Goal: Information Seeking & Learning: Compare options

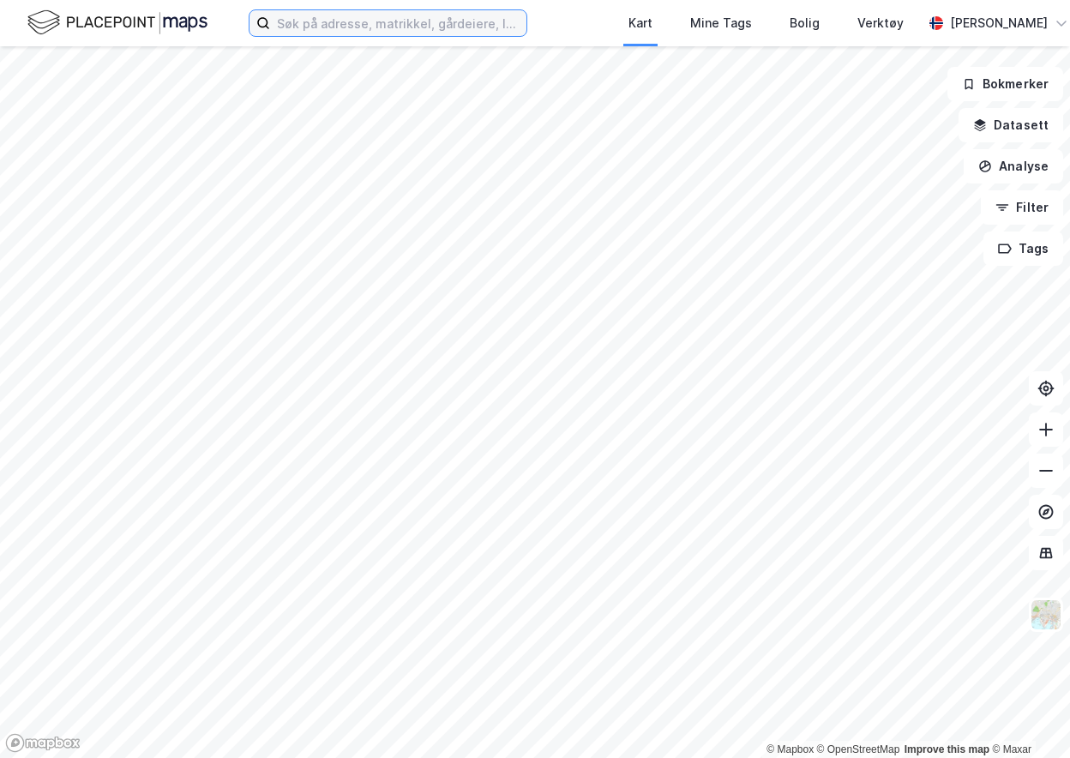
click at [342, 27] on input at bounding box center [398, 23] width 256 height 26
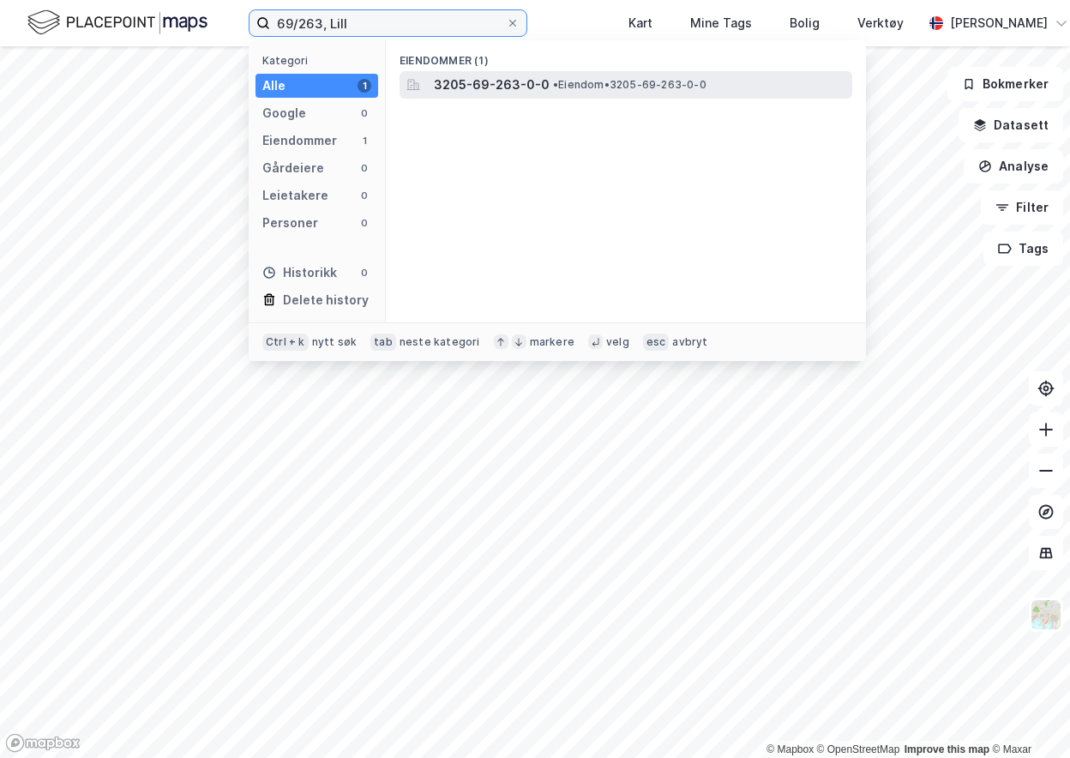
type input "69/263, Lill"
click at [567, 93] on div "3205-69-263-0-0 • Eiendom • 3205-69-263-0-0" at bounding box center [641, 85] width 415 height 21
